Goal: Task Accomplishment & Management: Use online tool/utility

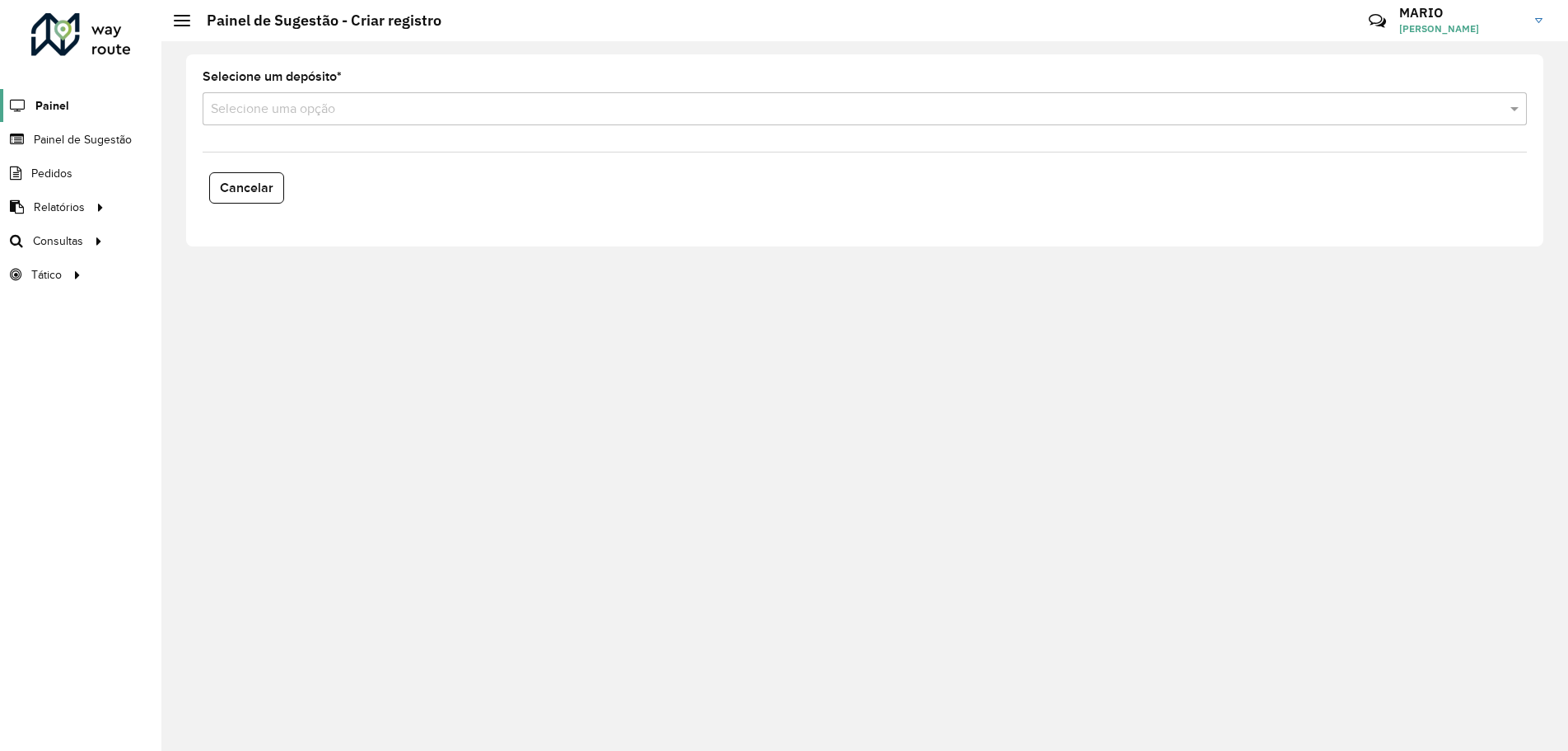
click at [52, 109] on span "Painel" at bounding box center [52, 106] width 34 height 17
click at [477, 116] on input "text" at bounding box center [848, 110] width 1274 height 19
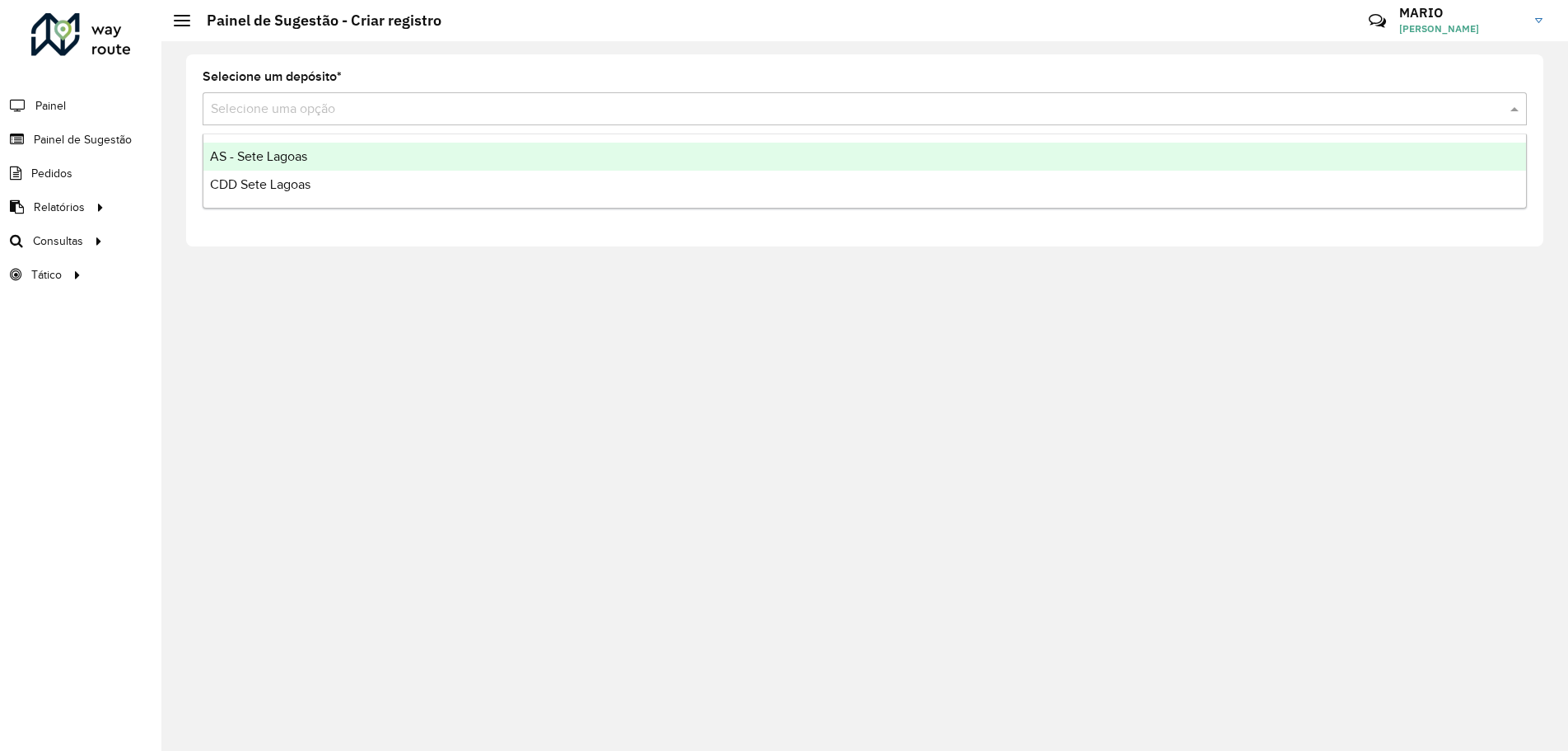
click at [277, 162] on span "AS - Sete Lagoas" at bounding box center [259, 156] width 97 height 14
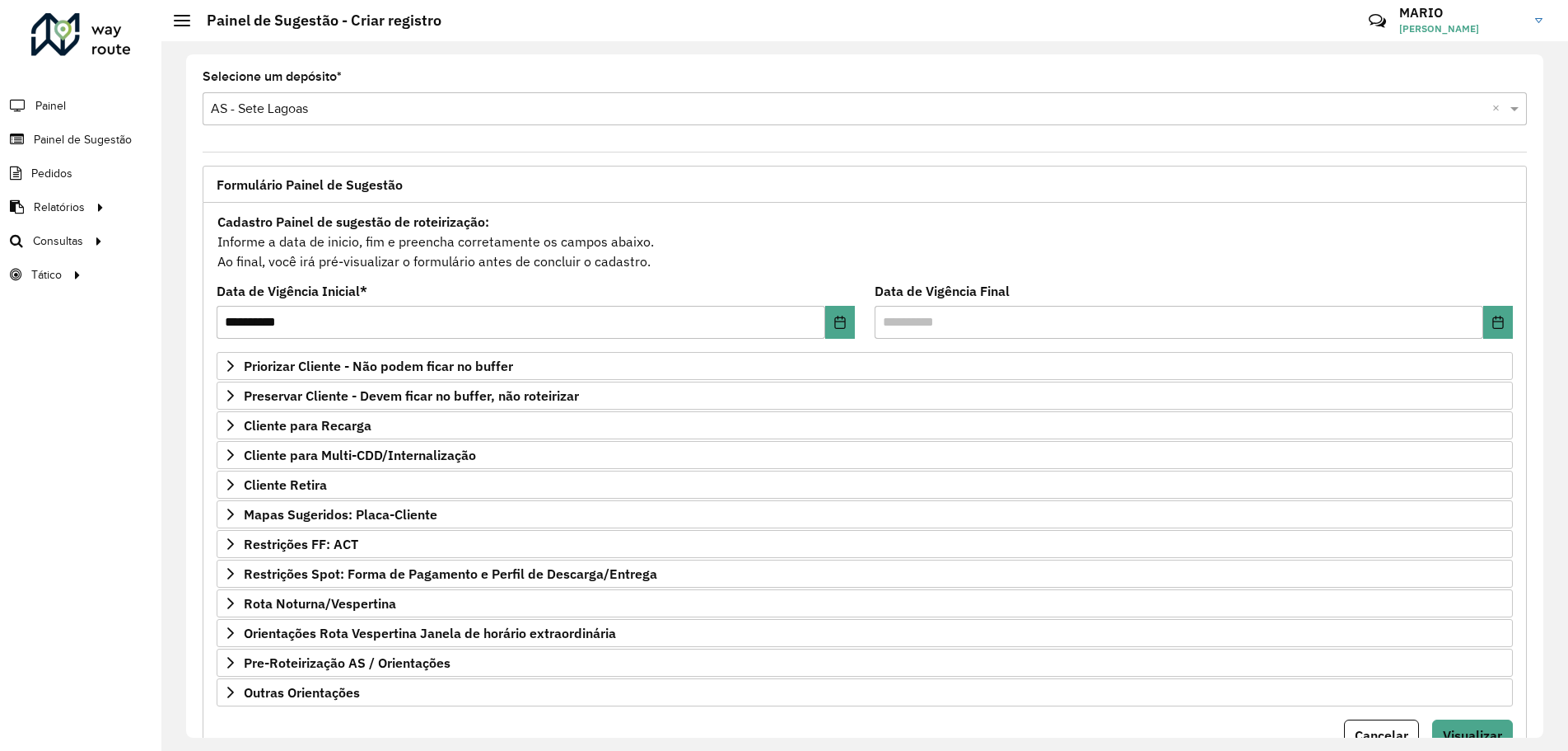
click at [305, 104] on input "text" at bounding box center [848, 110] width 1274 height 19
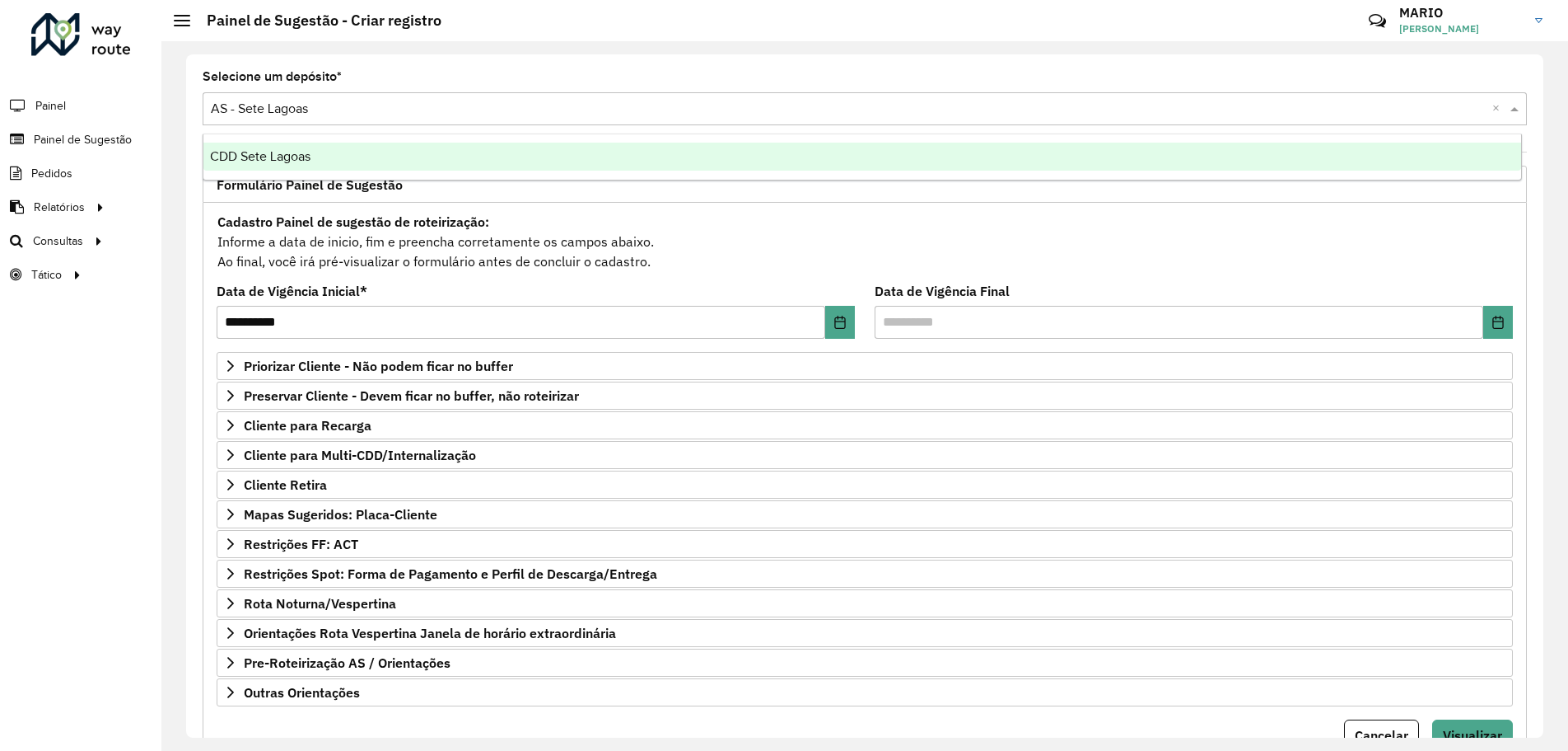
click at [300, 161] on span "CDD Sete Lagoas" at bounding box center [261, 156] width 101 height 14
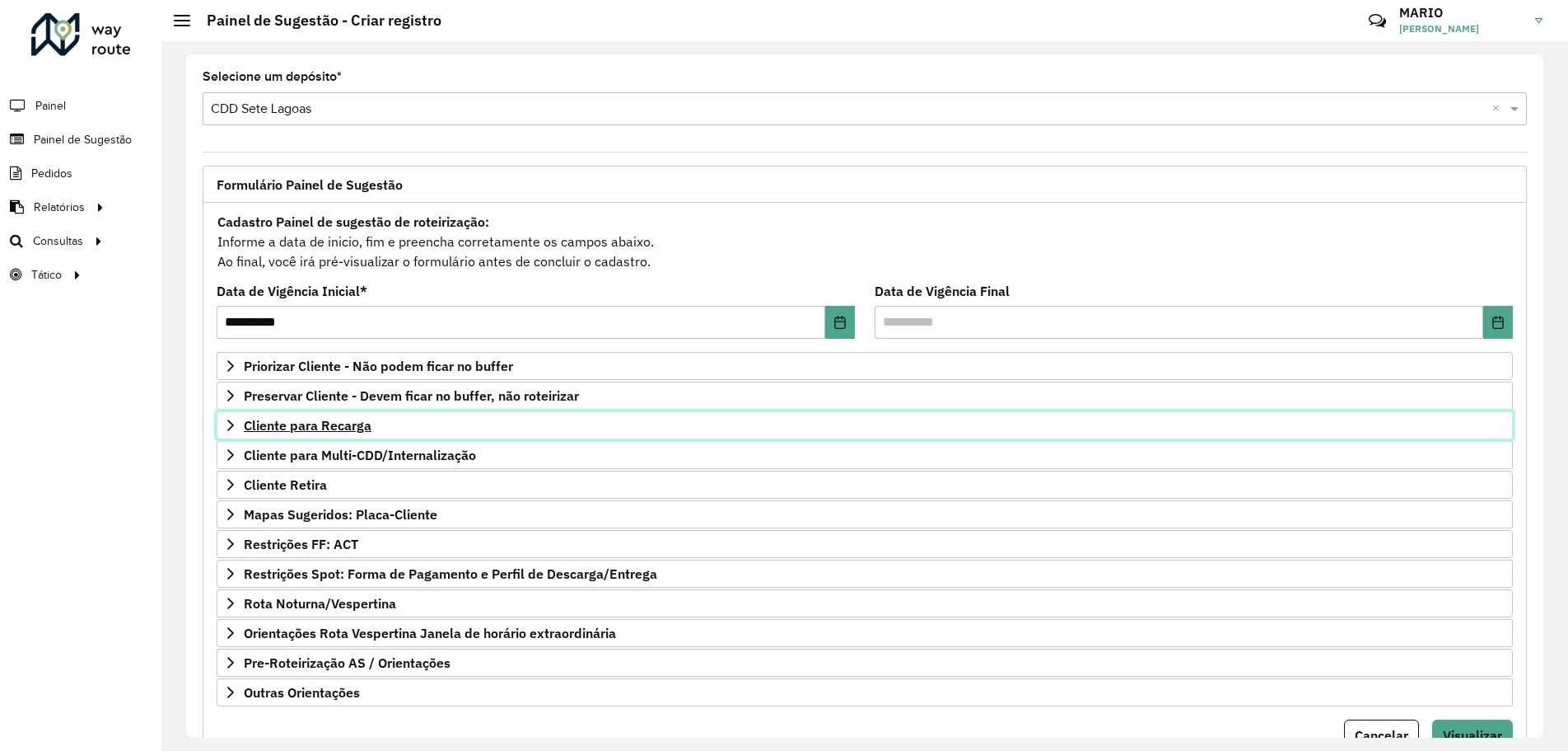
click at [227, 419] on icon at bounding box center [231, 425] width 14 height 14
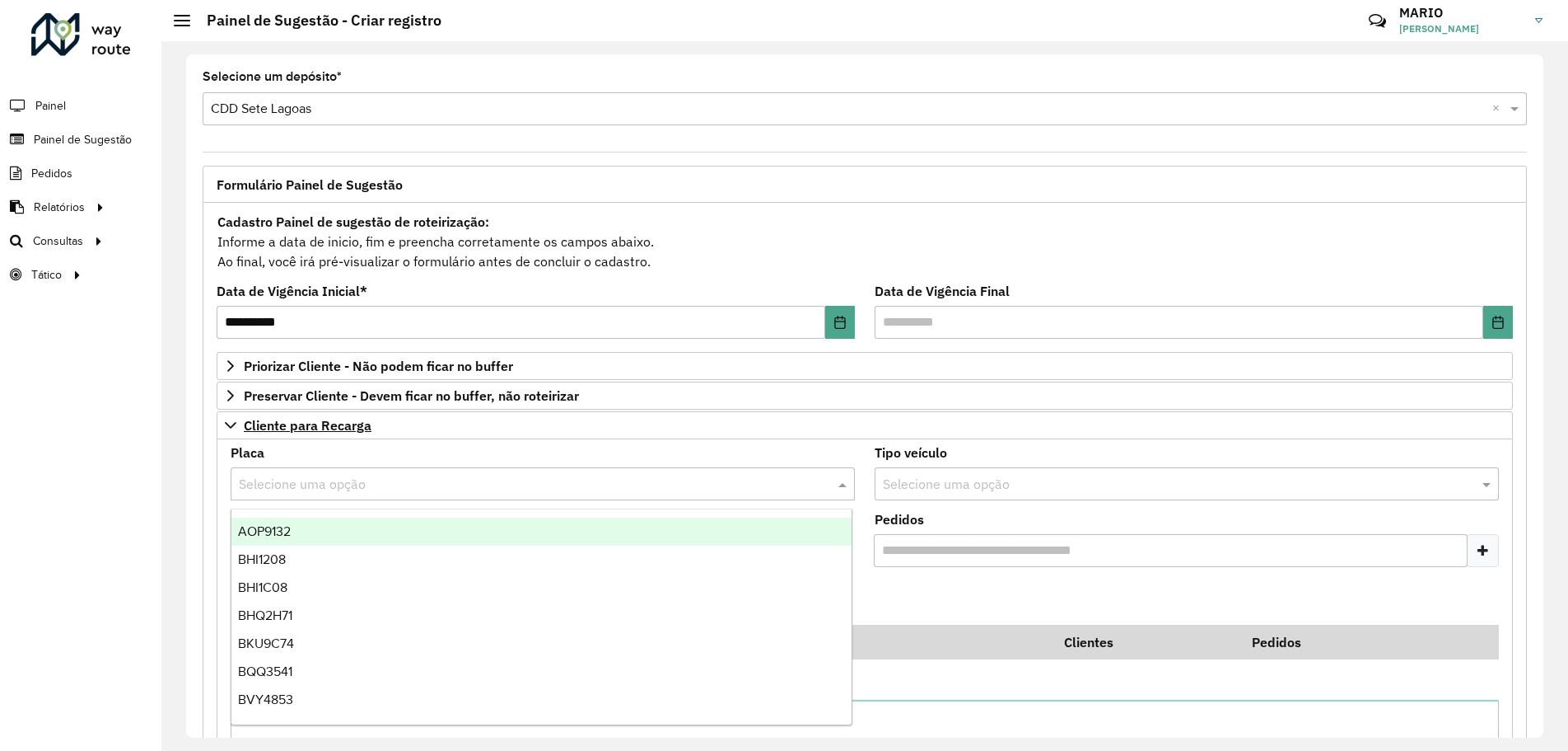
click at [291, 477] on input "text" at bounding box center [526, 484] width 575 height 19
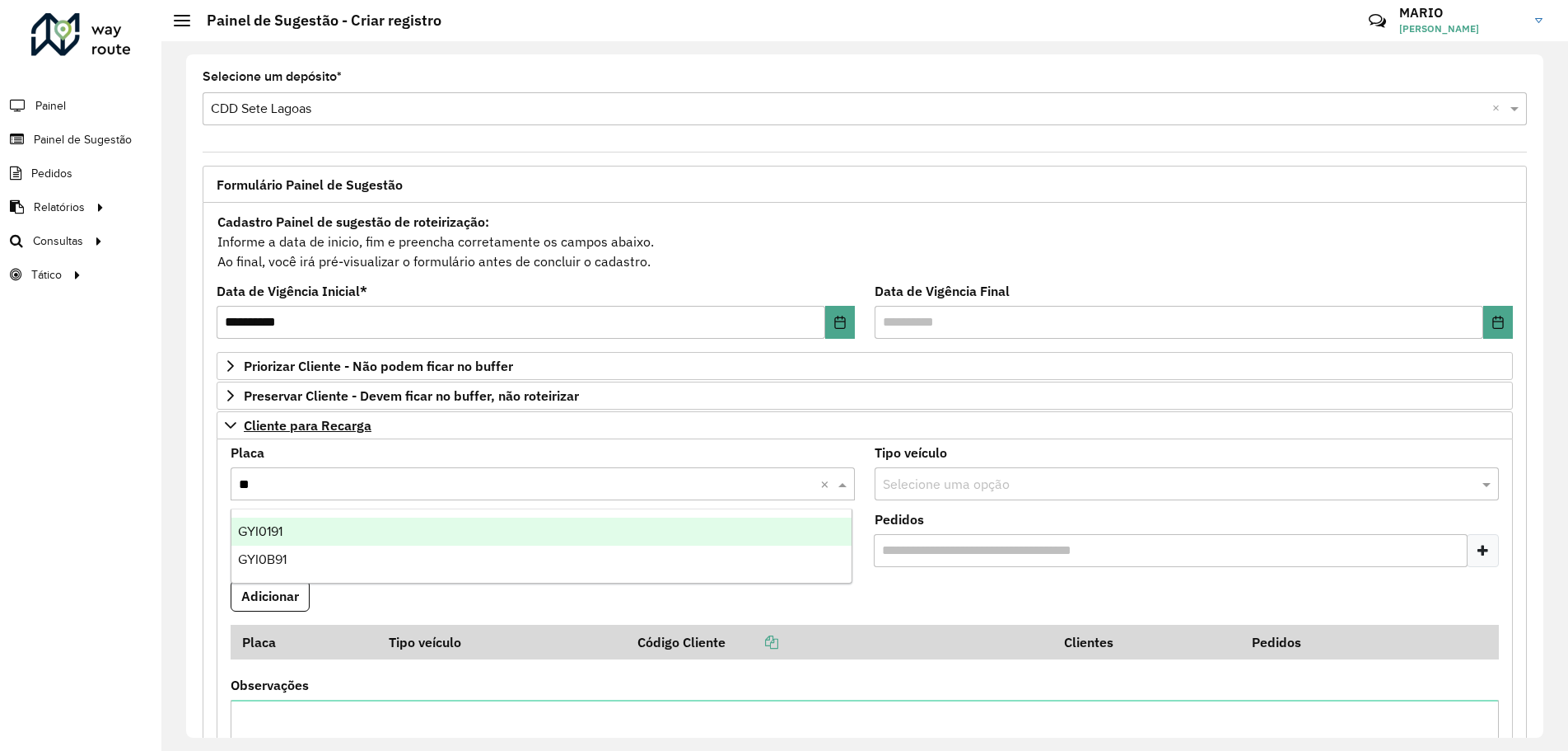
type input "***"
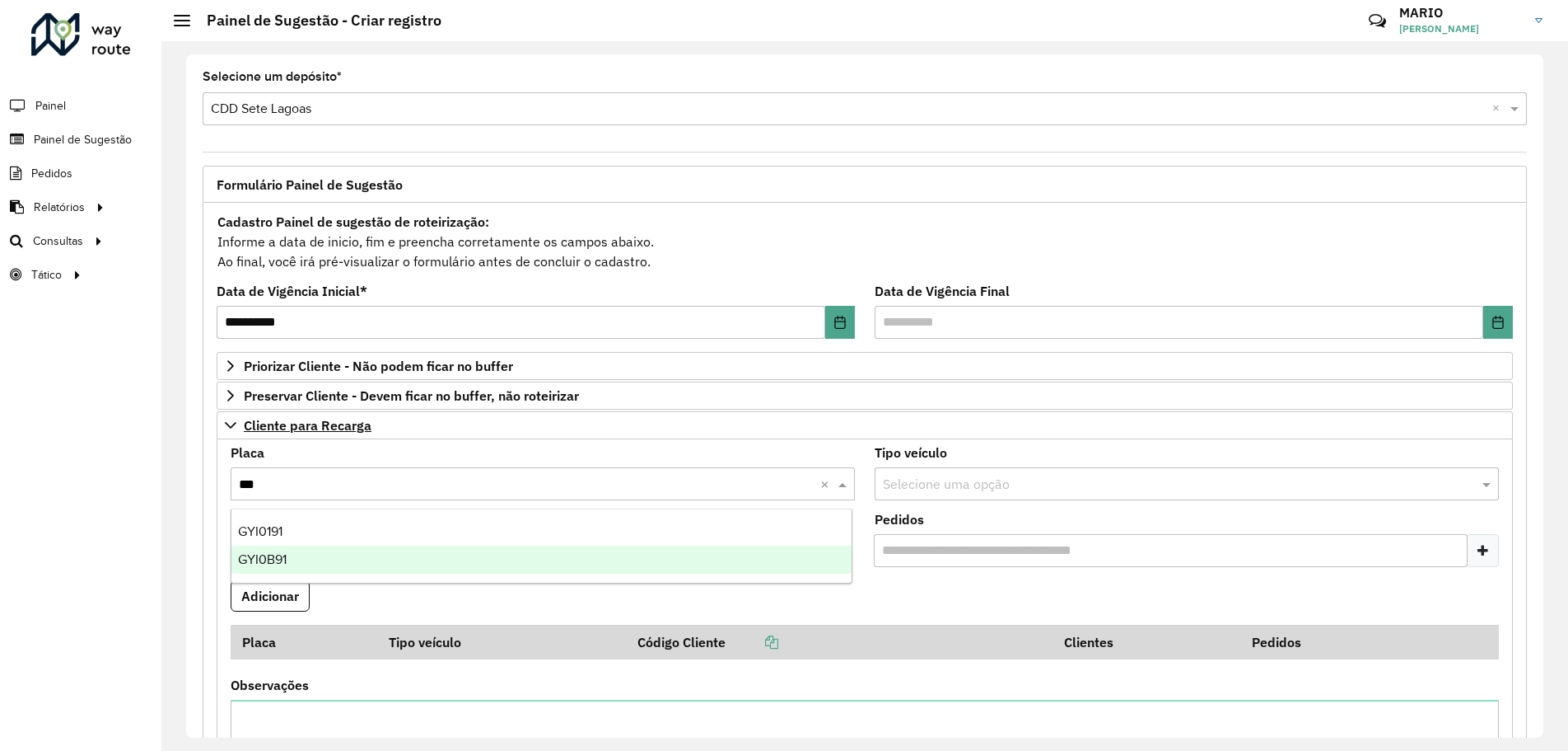
click at [276, 557] on span "GYI0B91" at bounding box center [262, 559] width 48 height 14
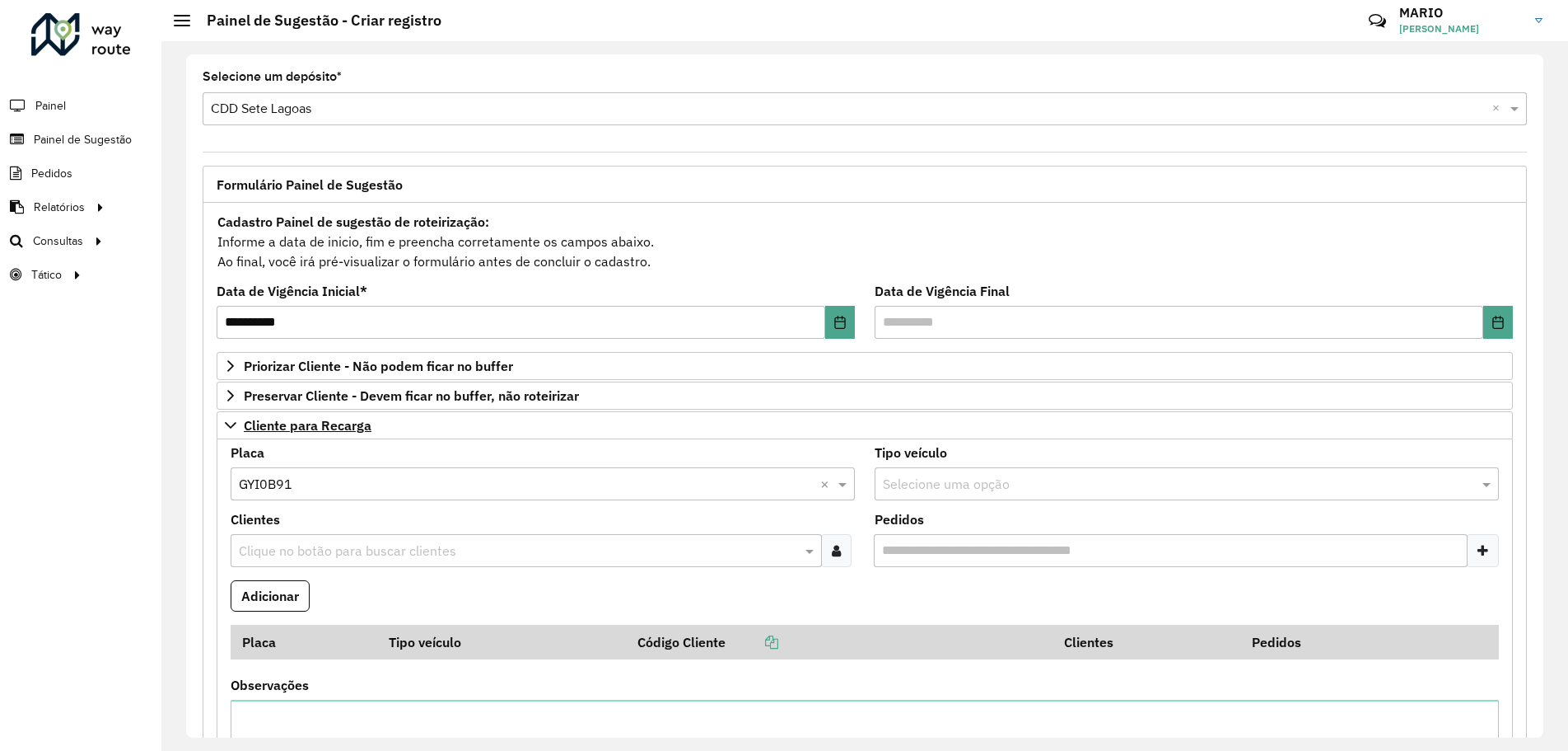
click at [842, 554] on div at bounding box center [836, 550] width 30 height 33
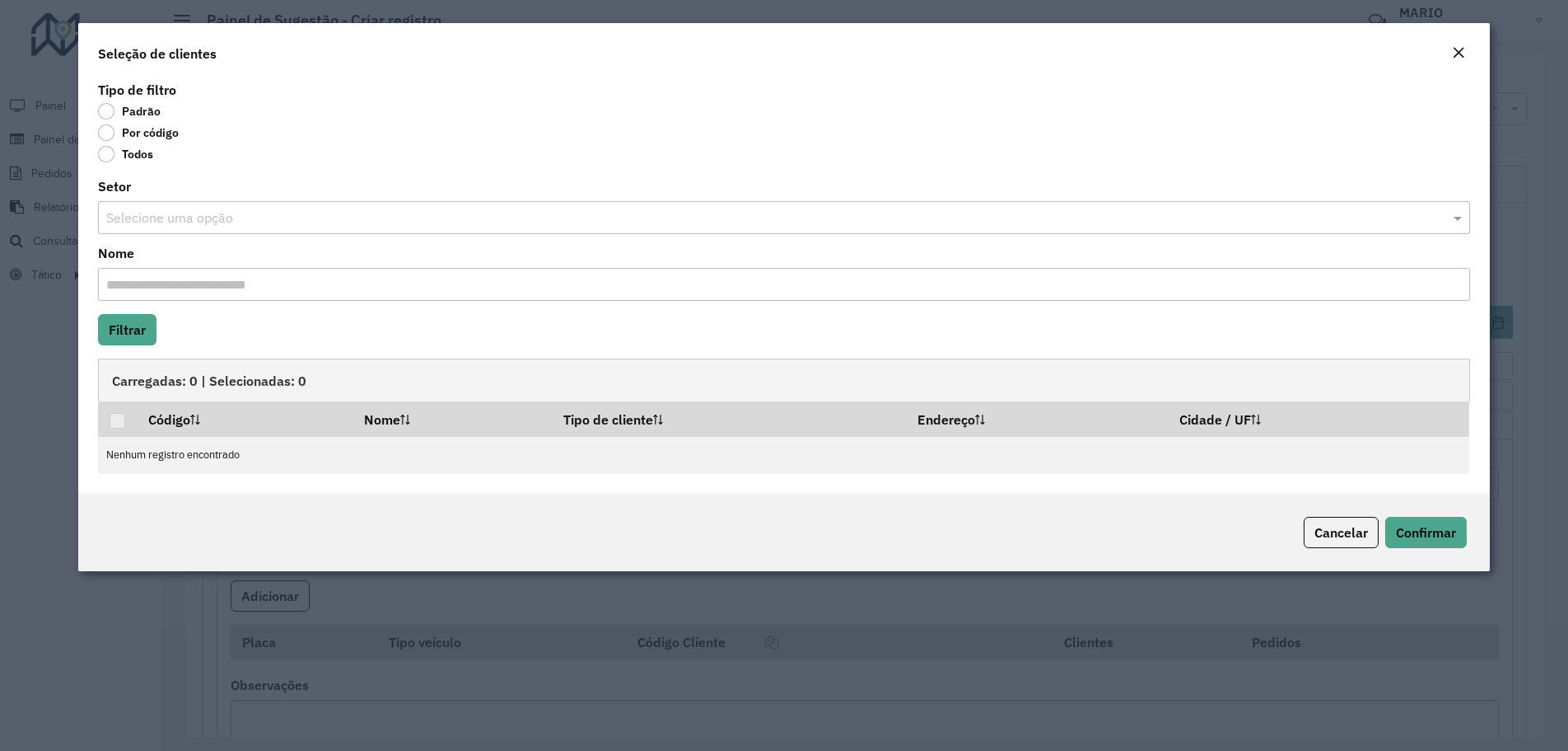
click at [107, 159] on label "Todos" at bounding box center [125, 153] width 55 height 16
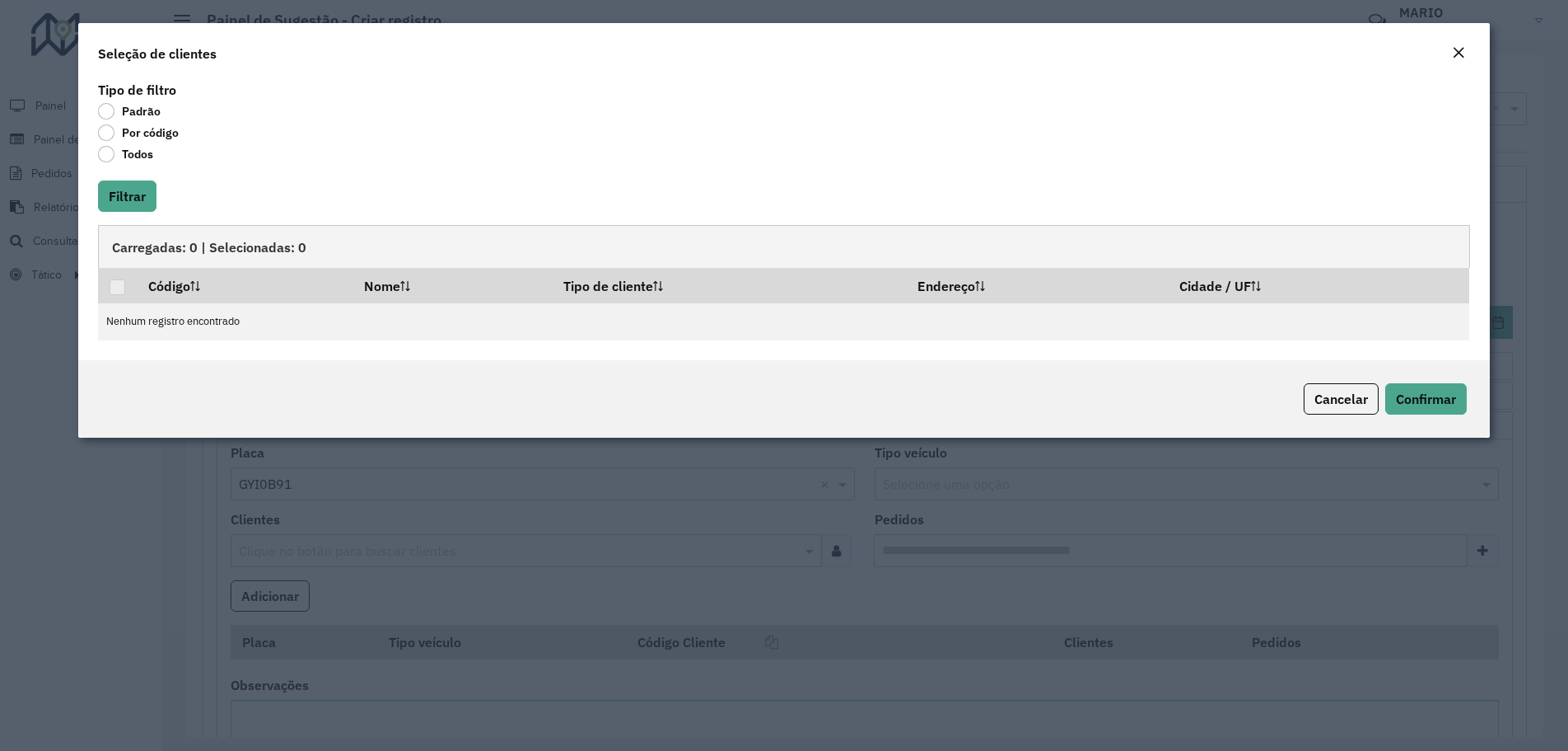
click at [103, 140] on label "Por código" at bounding box center [138, 132] width 80 height 16
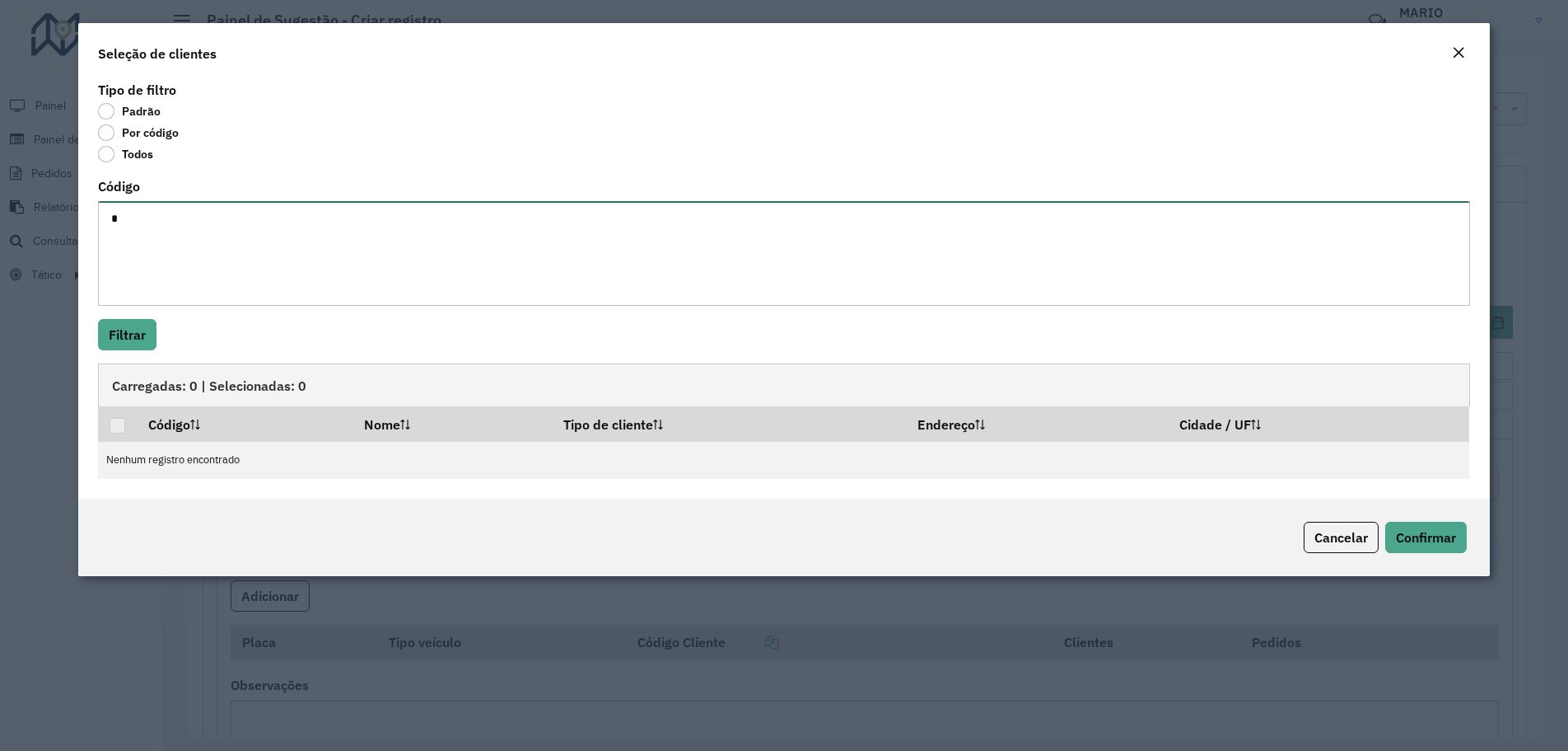
type textarea "**"
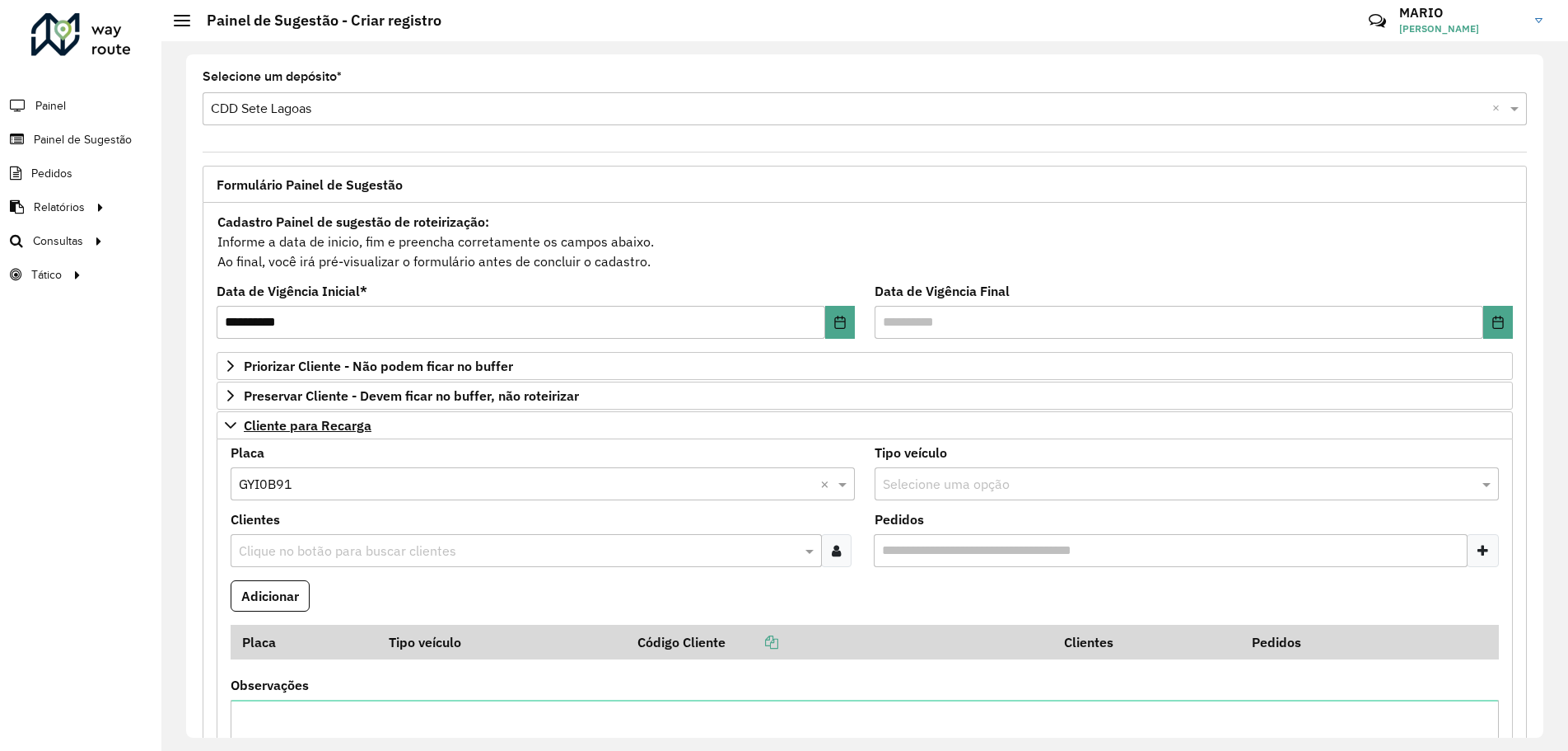
click at [837, 551] on icon at bounding box center [836, 550] width 9 height 14
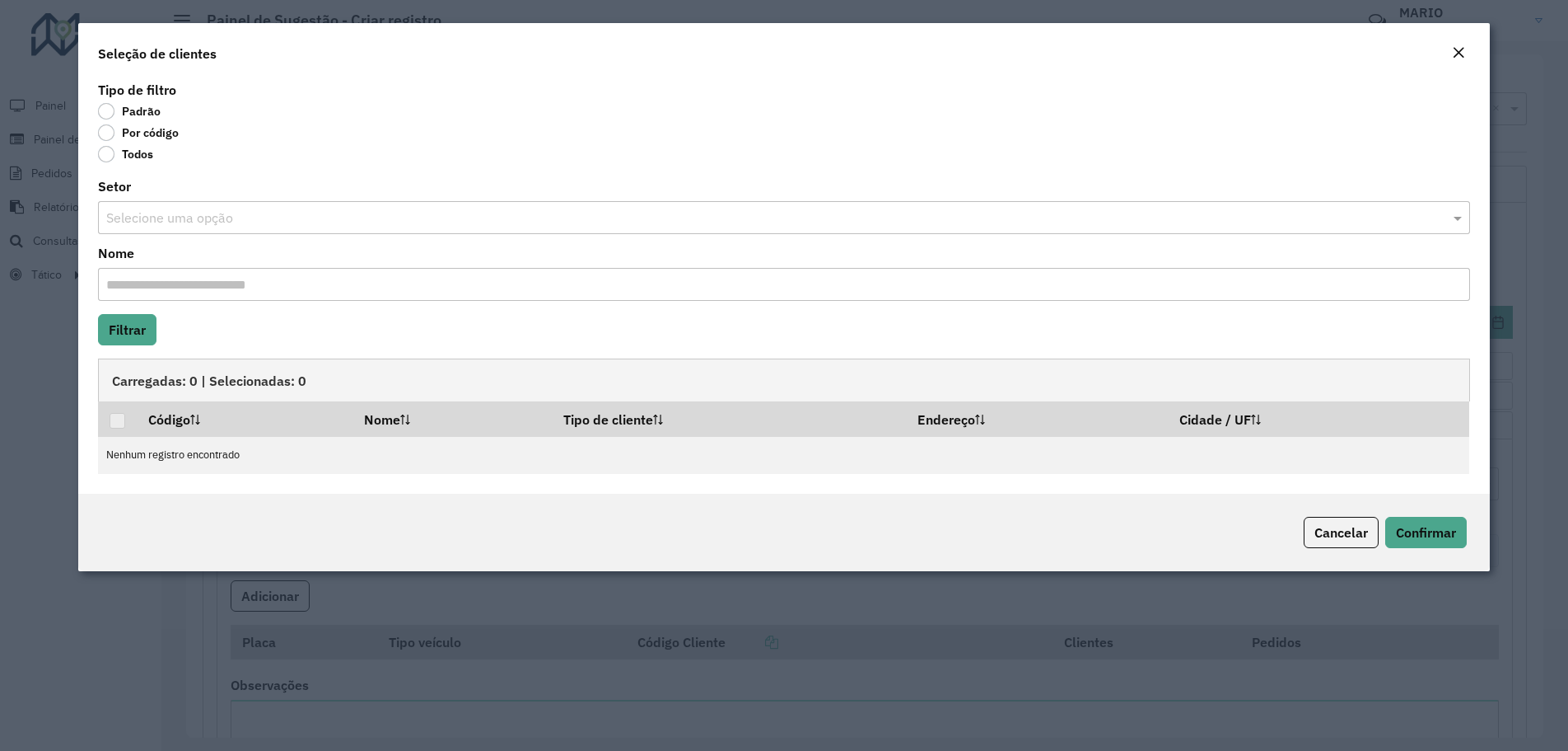
click at [109, 137] on label "Por código" at bounding box center [138, 132] width 80 height 16
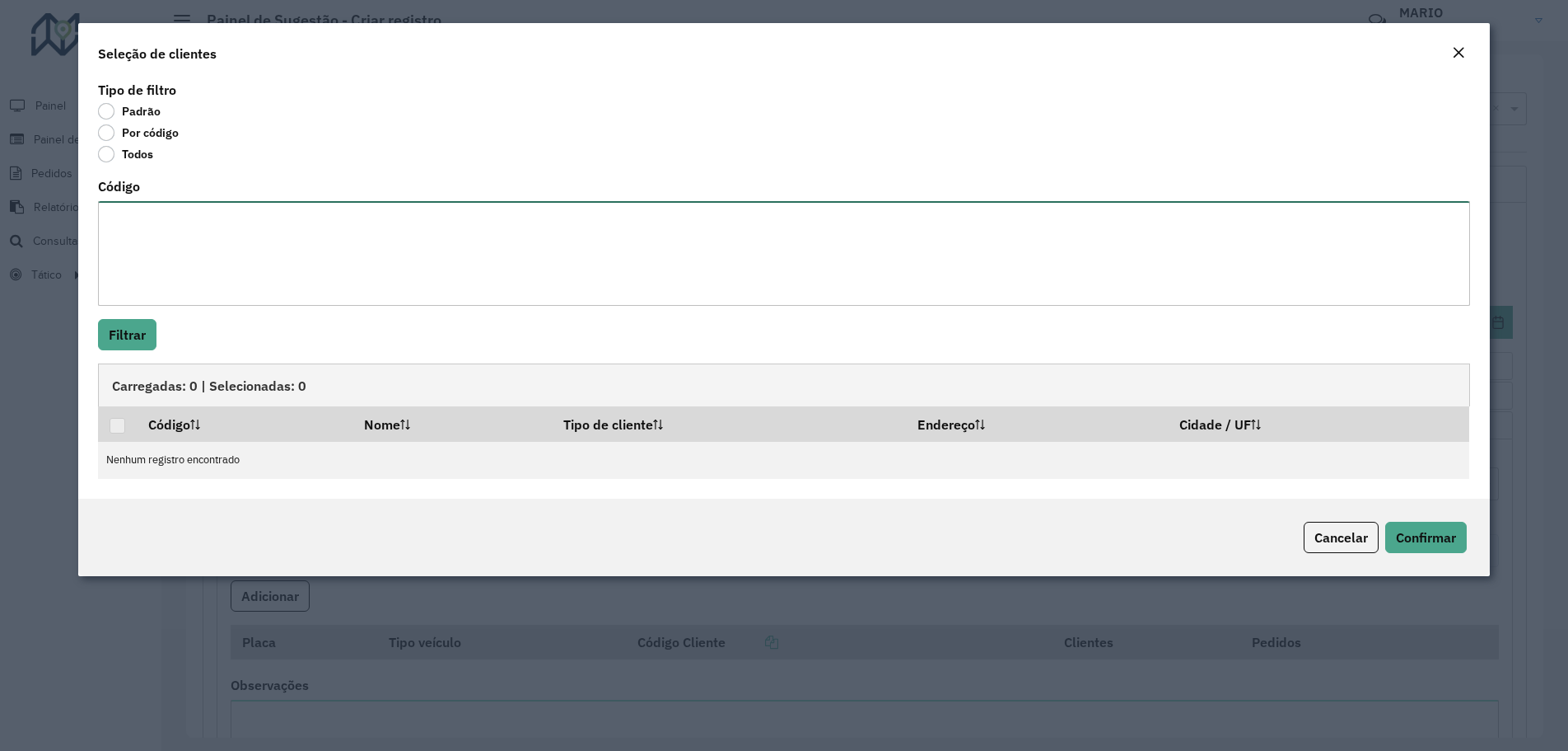
click at [155, 224] on textarea "Código" at bounding box center [784, 253] width 1372 height 105
paste textarea "**** ****"
type textarea "**** ****"
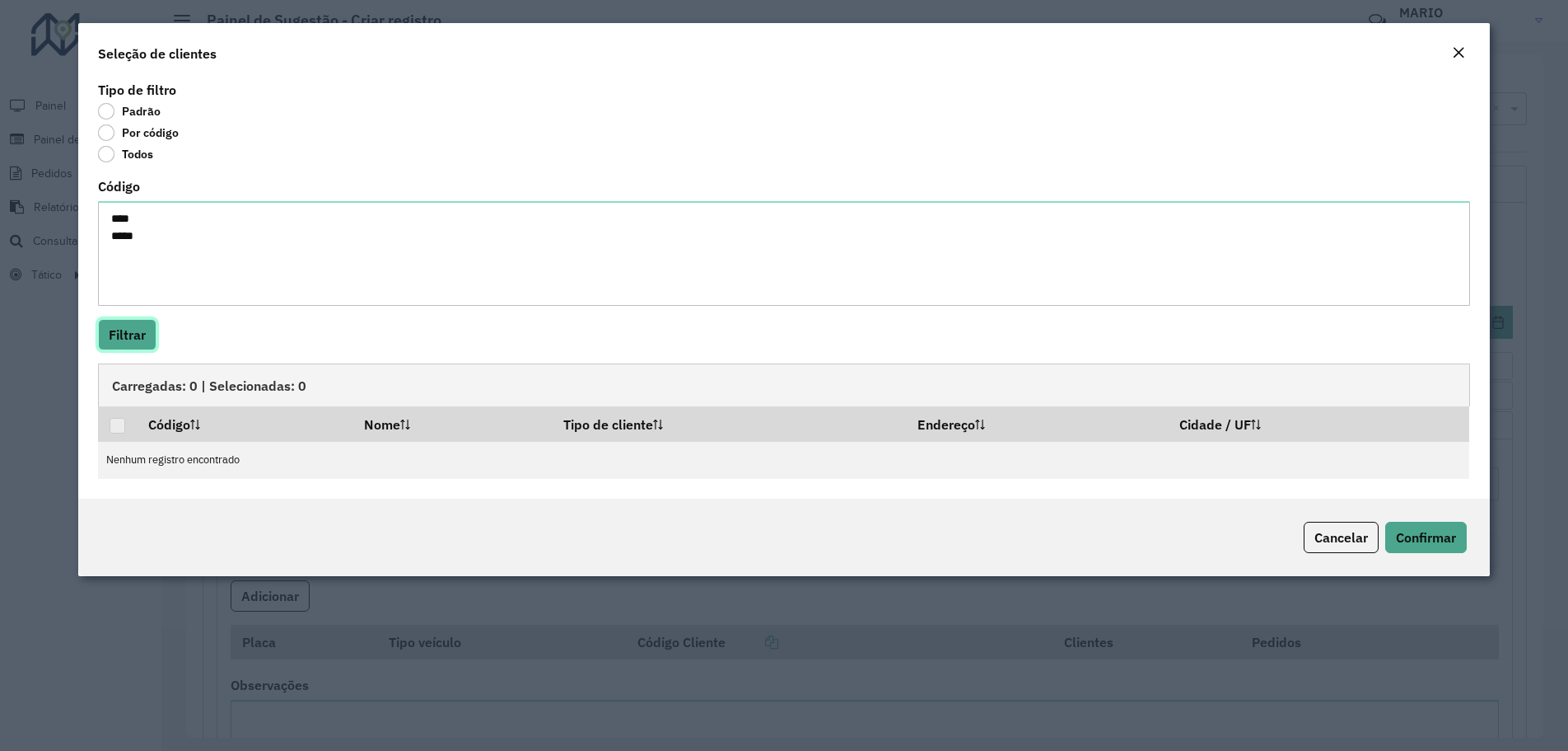
click at [111, 340] on button "Filtrar" at bounding box center [127, 335] width 58 height 31
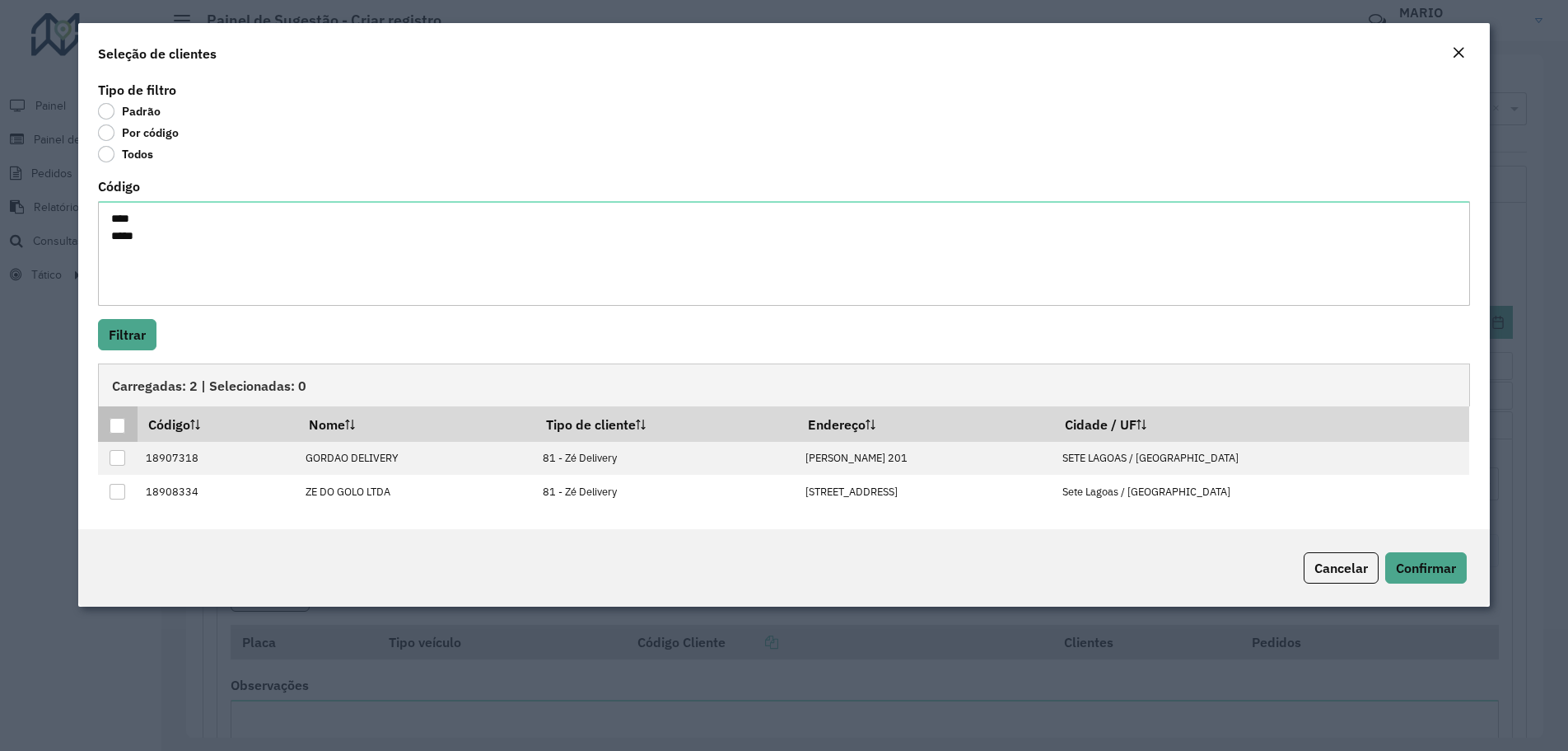
click at [116, 418] on div at bounding box center [117, 425] width 16 height 16
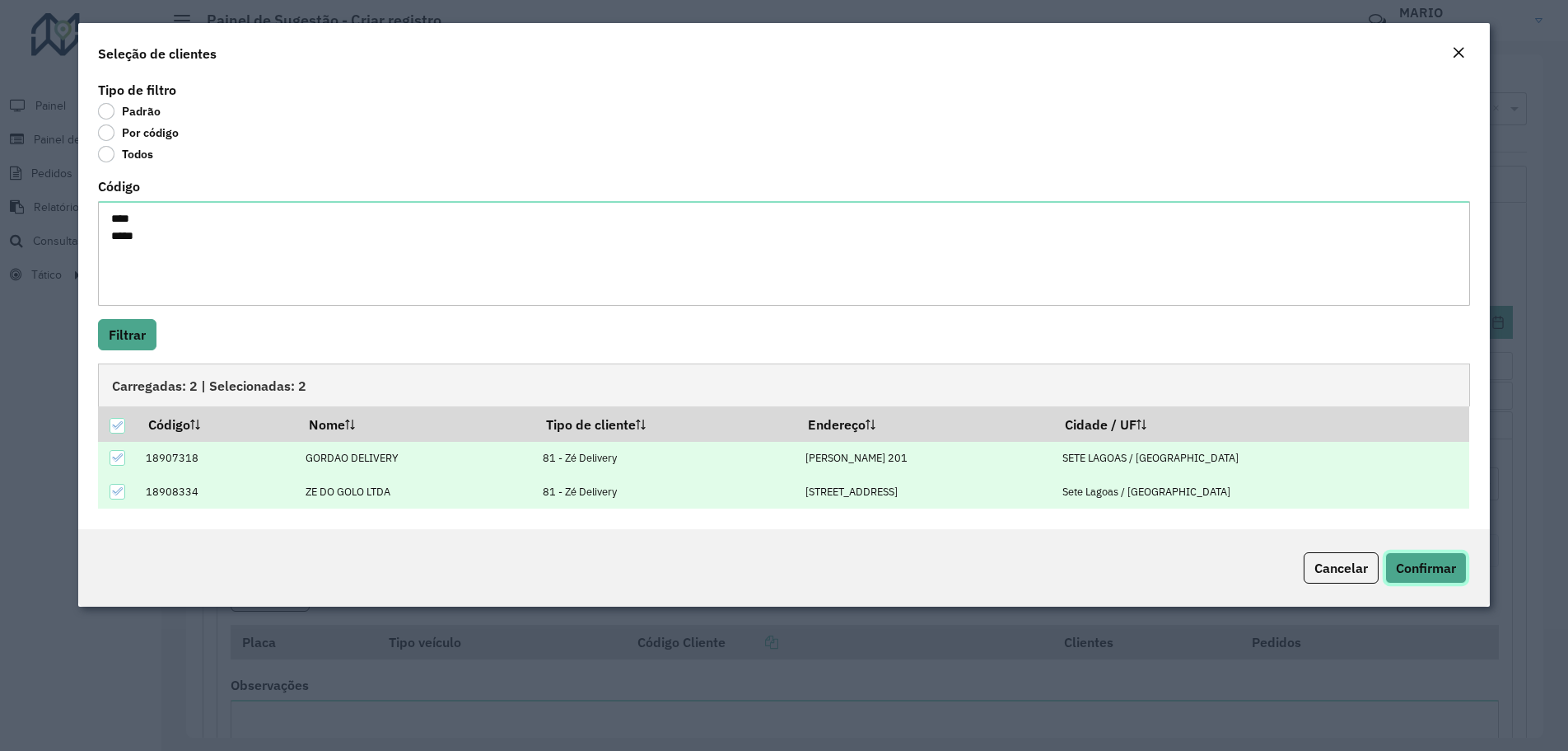
click at [1418, 579] on button "Confirmar" at bounding box center [1425, 568] width 81 height 31
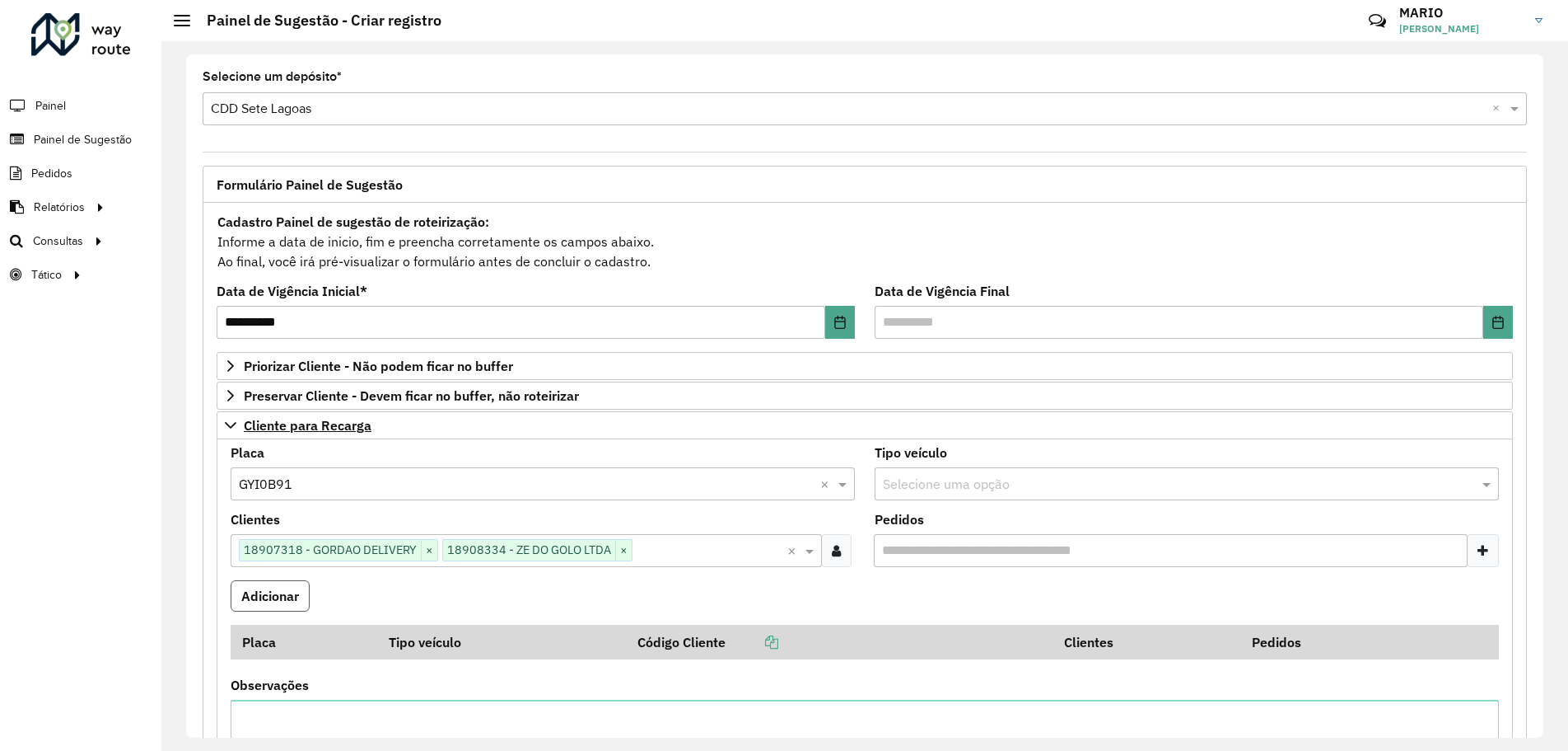
click at [273, 599] on button "Adicionar" at bounding box center [271, 596] width 80 height 31
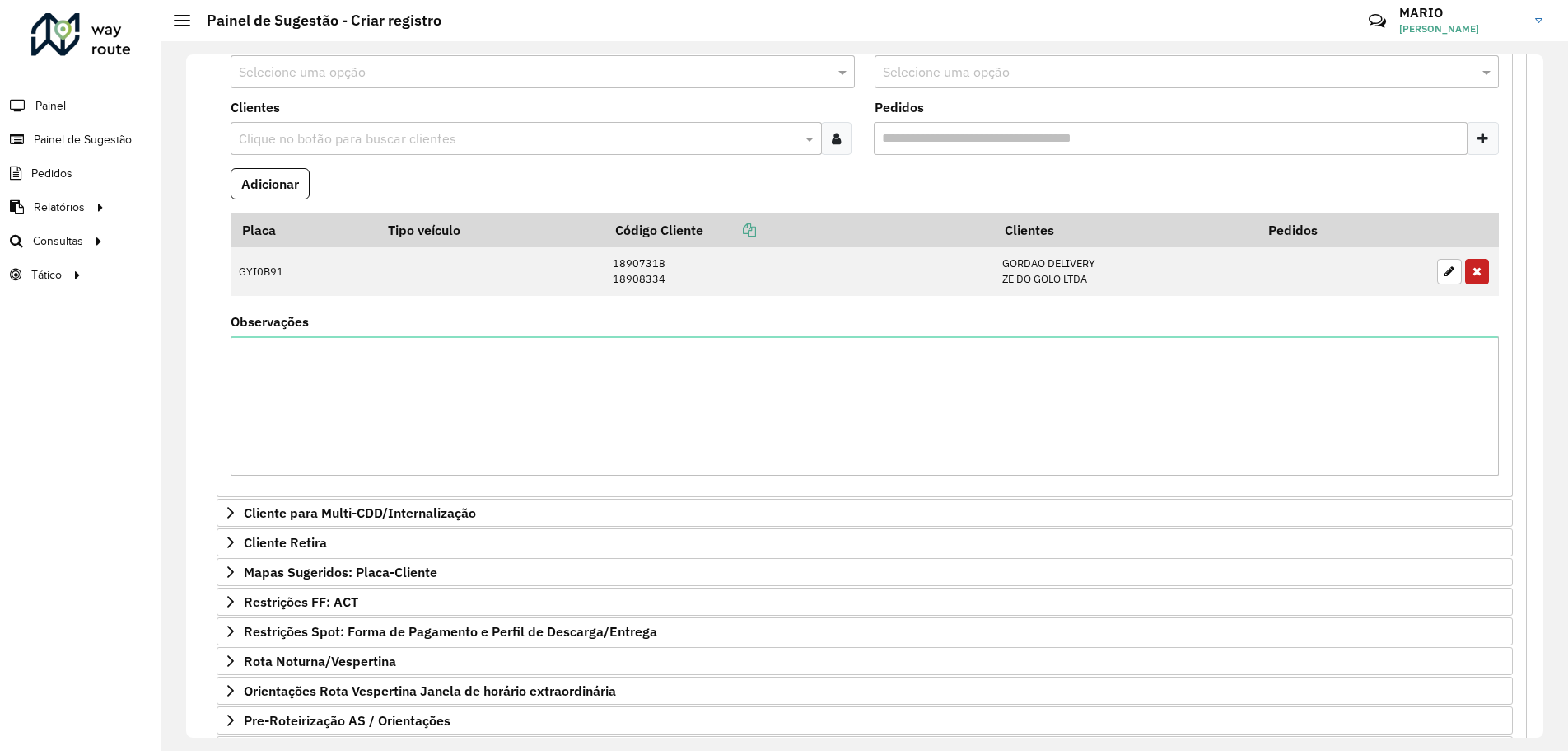
scroll to position [541, 0]
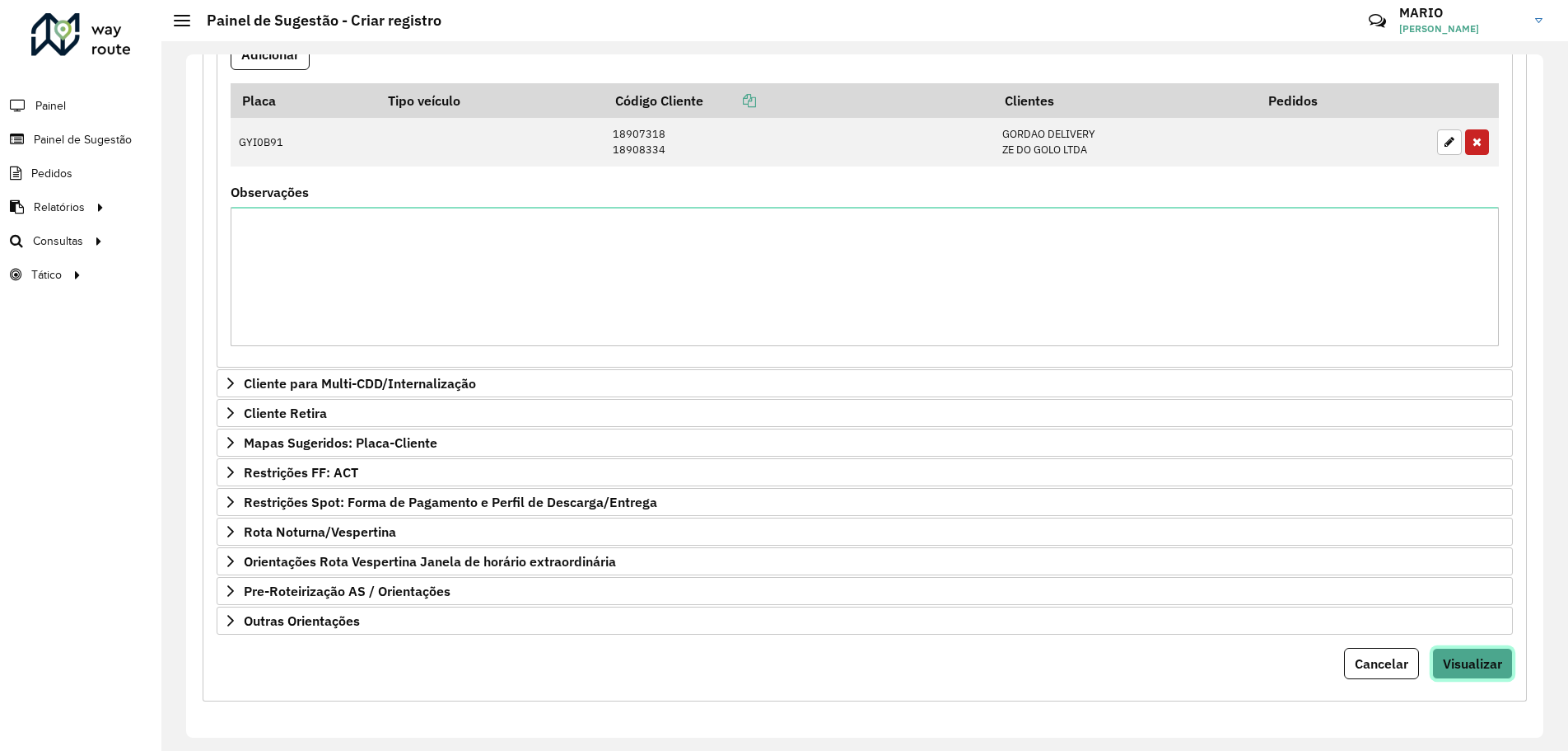
click at [1454, 667] on span "Visualizar" at bounding box center [1472, 663] width 59 height 16
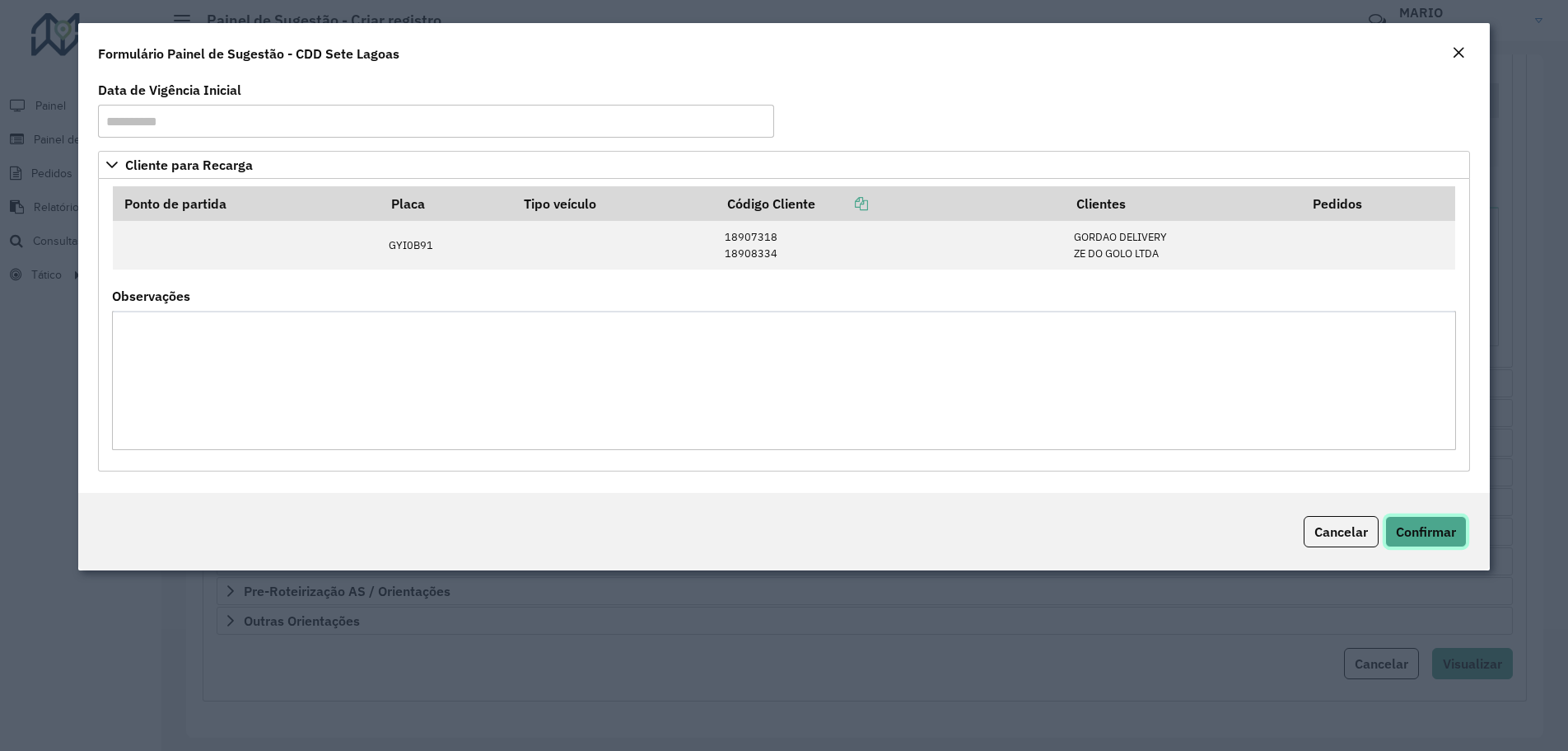
click at [1432, 533] on span "Confirmar" at bounding box center [1425, 531] width 60 height 16
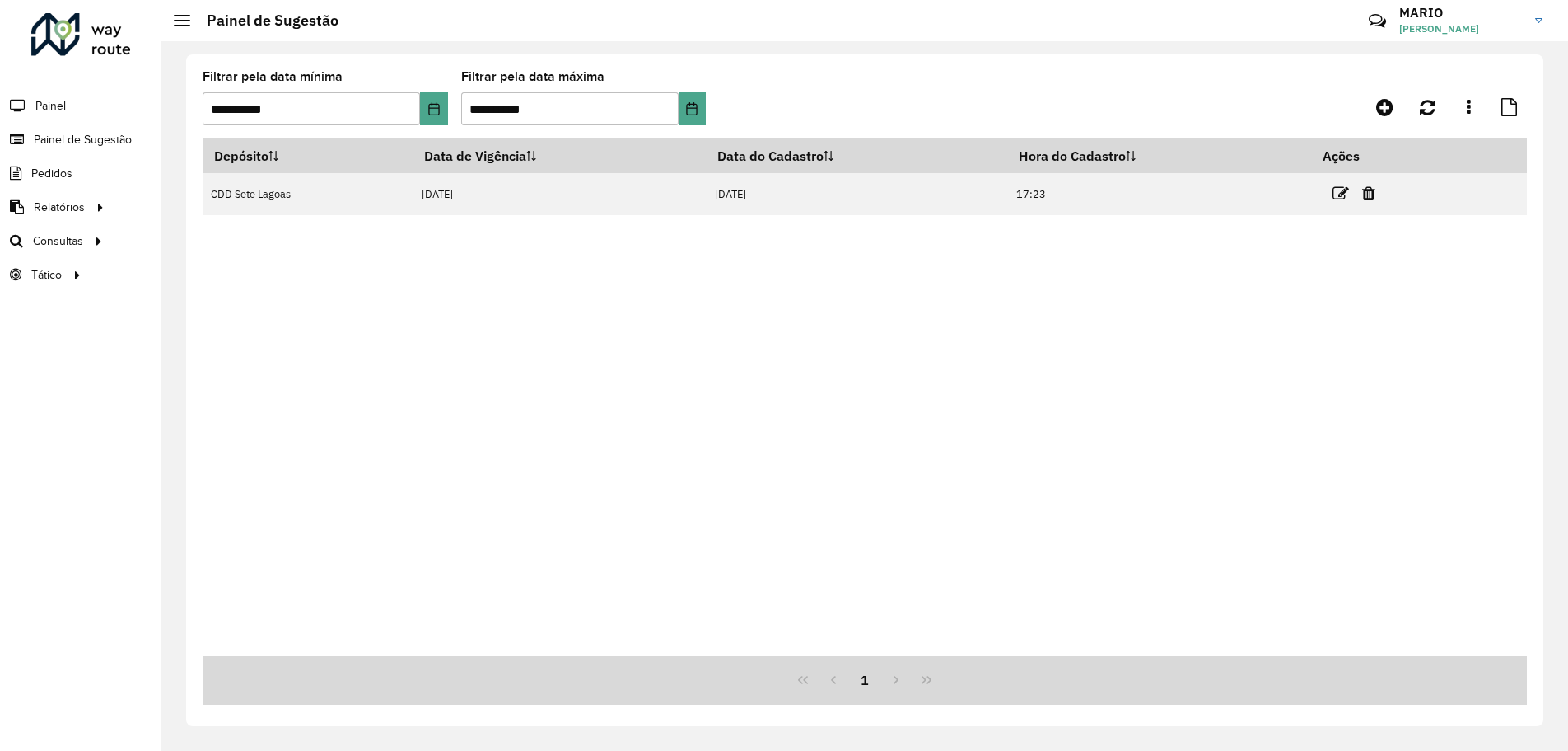
click at [424, 457] on div "Depósito Data de Vigência Data do Cadastro Hora do Cadastro Ações CDD Sete Lago…" at bounding box center [864, 397] width 1324 height 517
